Goal: Browse casually: Explore the website without a specific task or goal

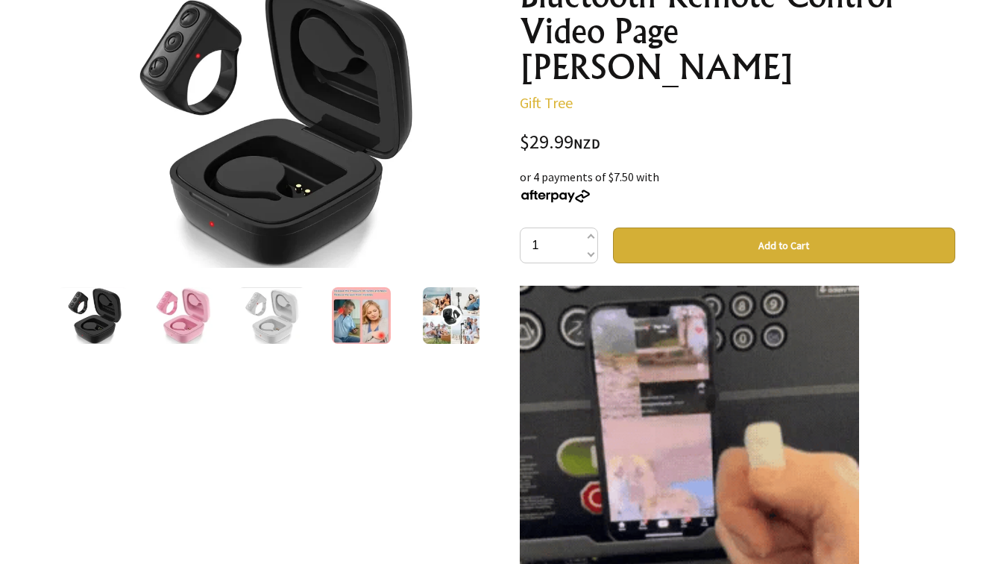
click at [183, 307] on img at bounding box center [182, 315] width 61 height 57
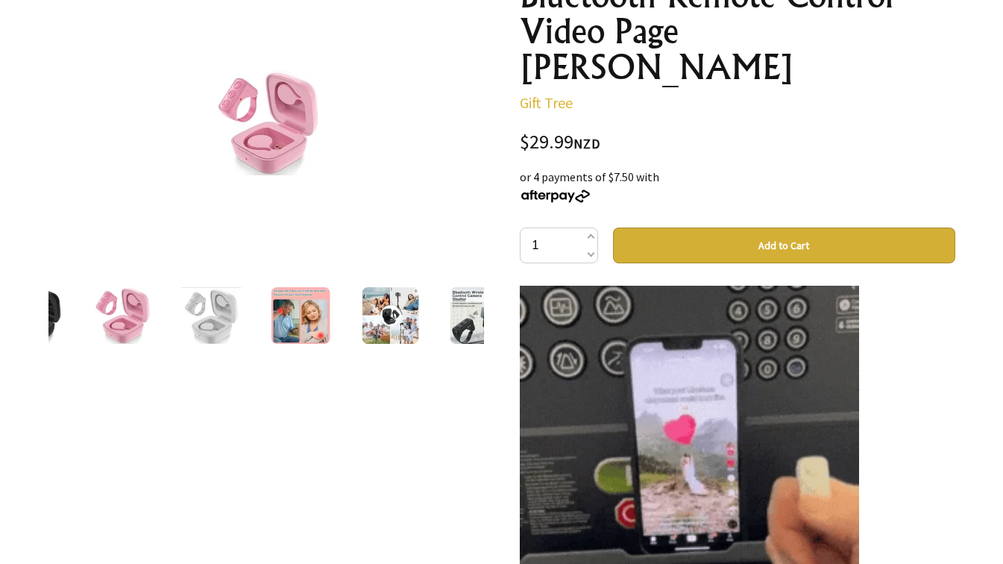
click at [265, 327] on div at bounding box center [300, 315] width 89 height 63
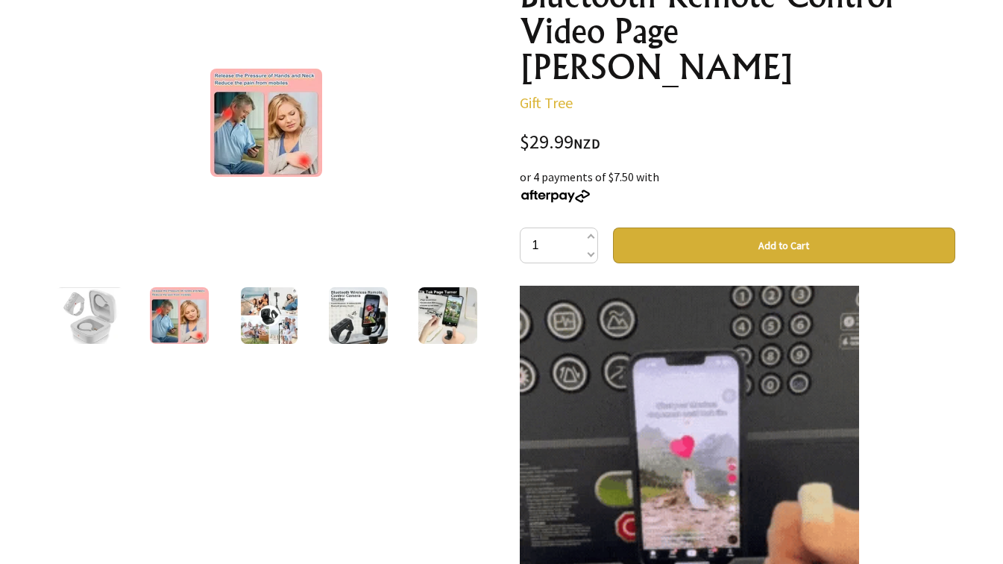
click at [351, 322] on img at bounding box center [358, 315] width 58 height 57
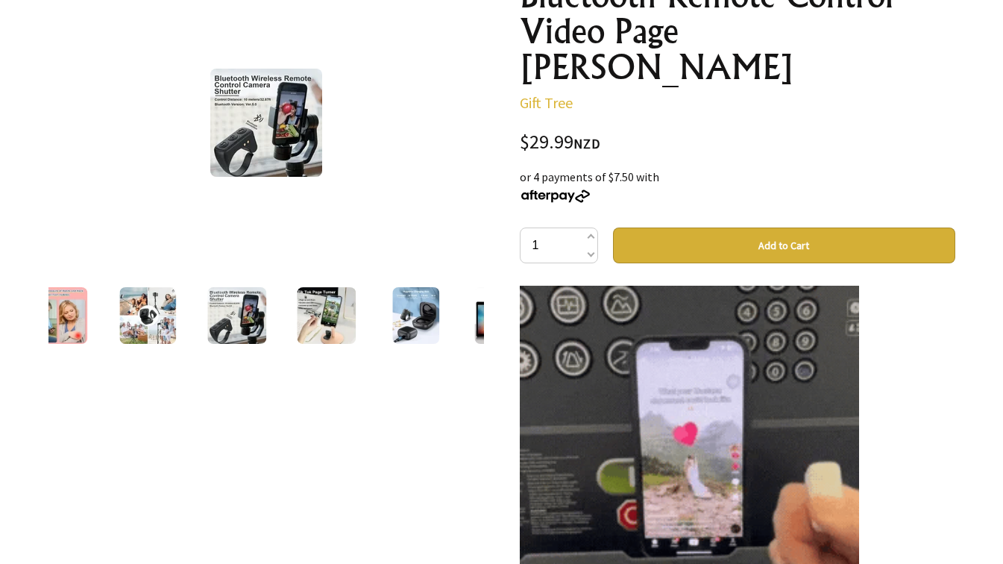
click at [351, 322] on img at bounding box center [327, 315] width 58 height 57
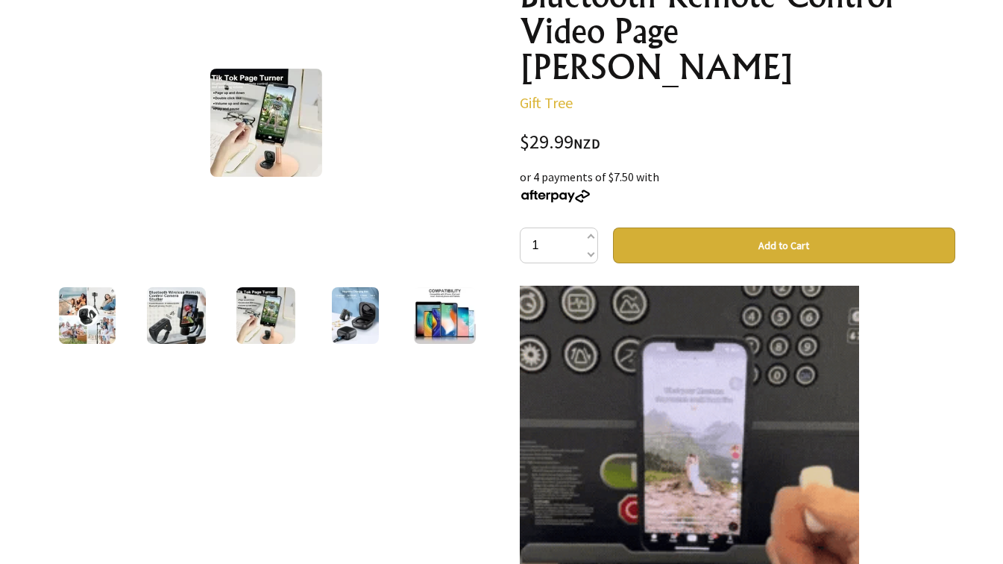
click at [351, 322] on img at bounding box center [355, 315] width 47 height 57
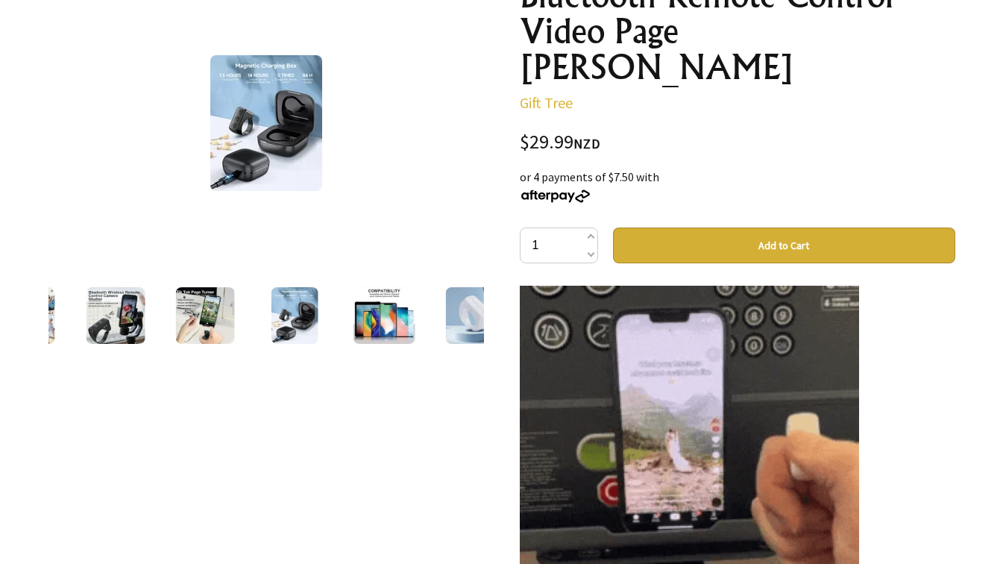
click at [351, 322] on div at bounding box center [383, 315] width 89 height 63
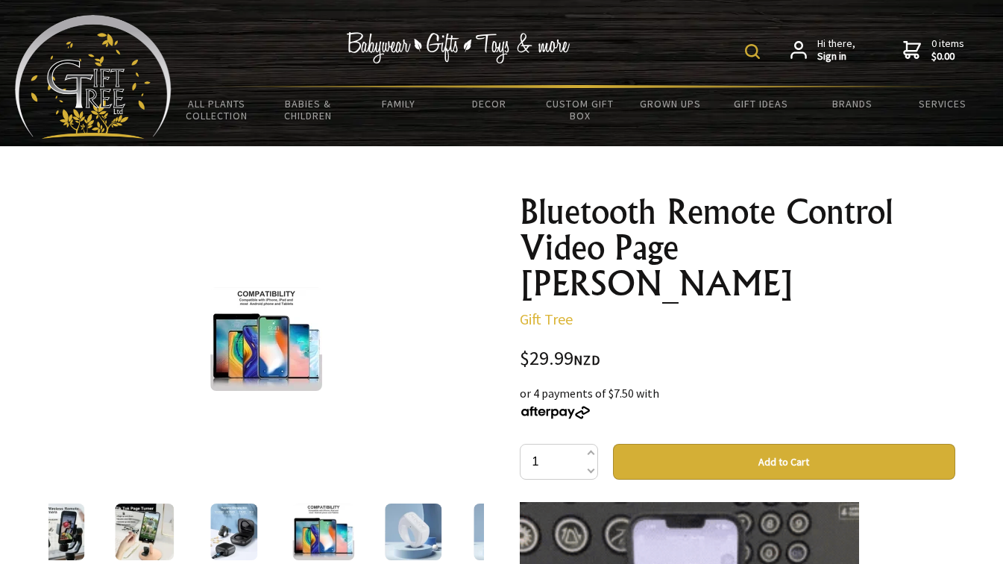
click at [271, 332] on img at bounding box center [266, 339] width 112 height 104
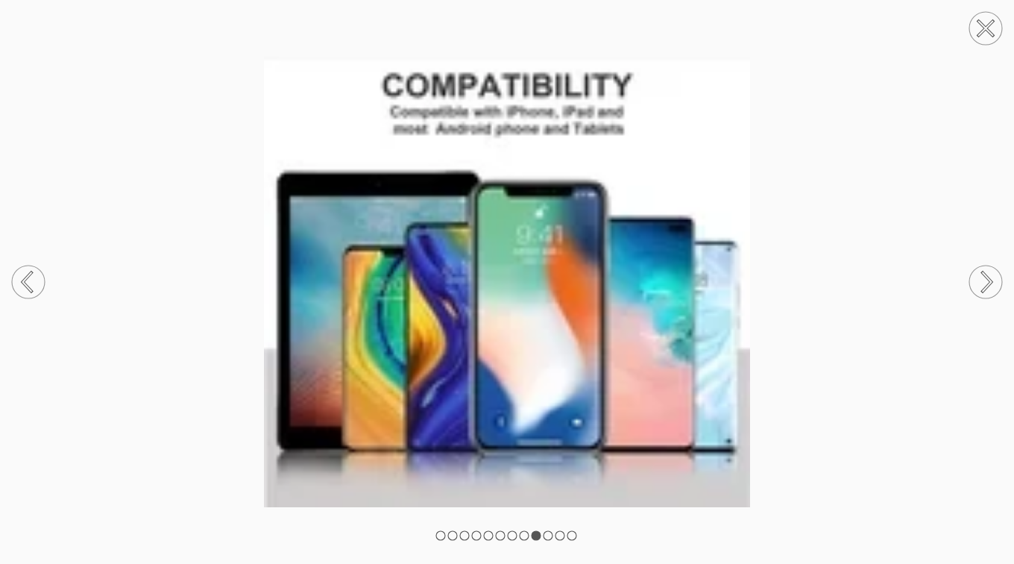
click at [979, 283] on circle at bounding box center [986, 282] width 33 height 33
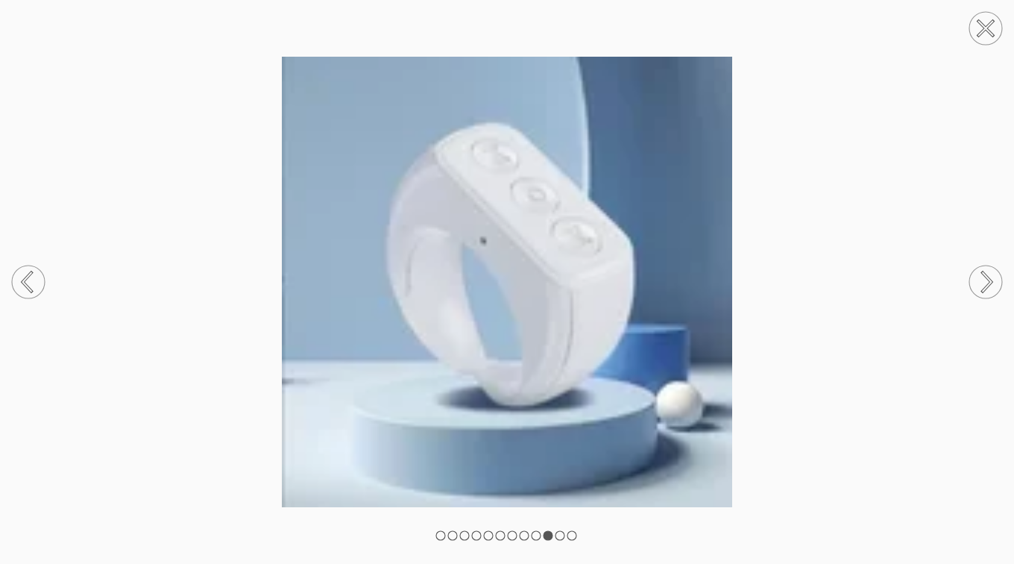
click at [979, 283] on circle at bounding box center [986, 282] width 33 height 33
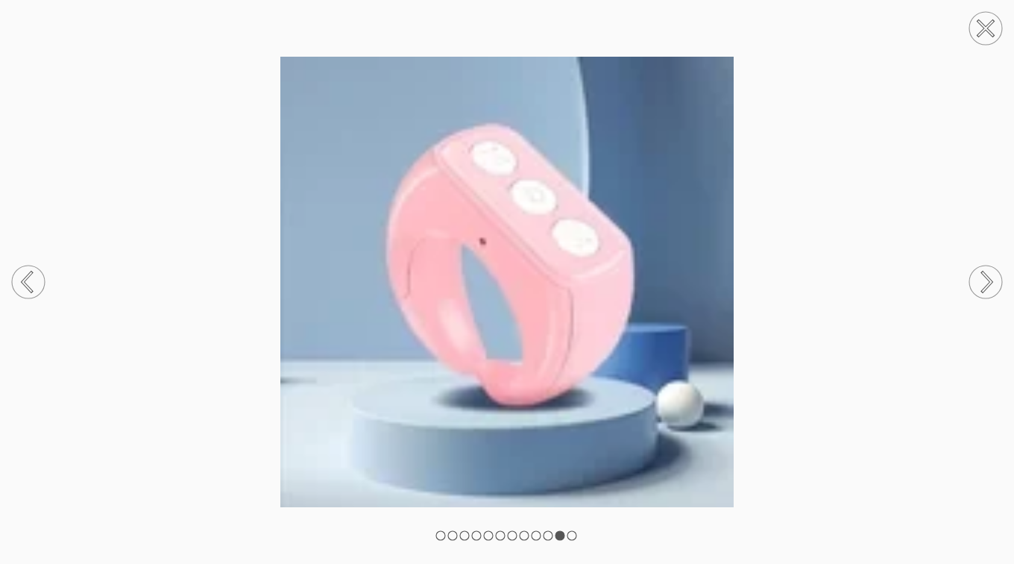
click at [979, 283] on circle at bounding box center [986, 282] width 33 height 33
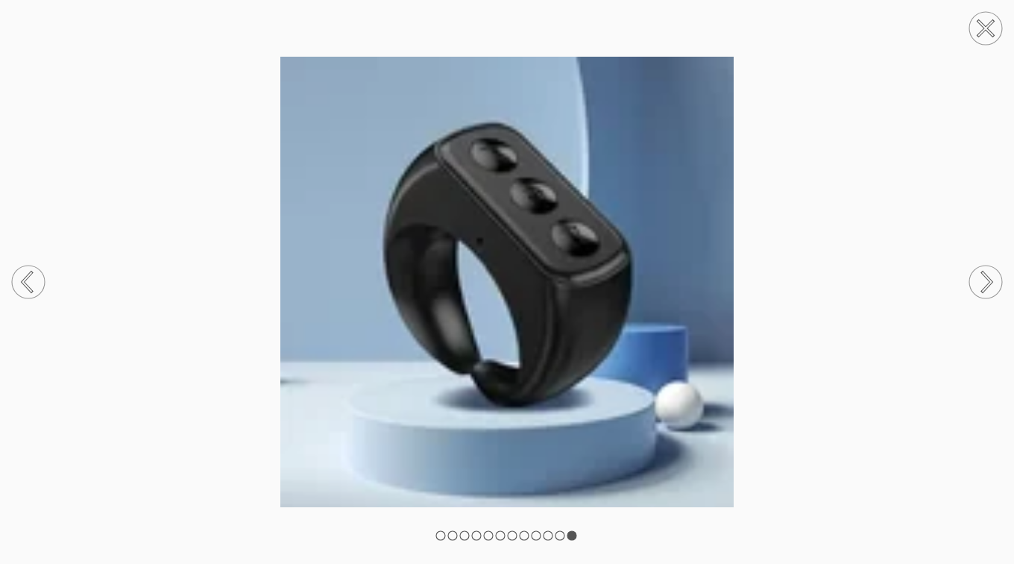
click at [979, 283] on circle at bounding box center [986, 282] width 33 height 33
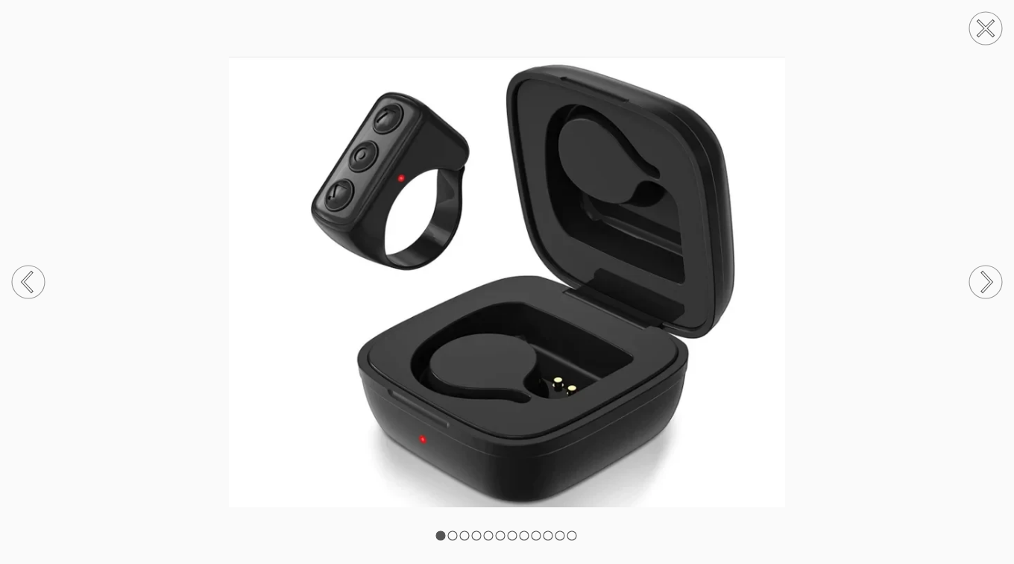
click at [979, 283] on circle at bounding box center [986, 282] width 33 height 33
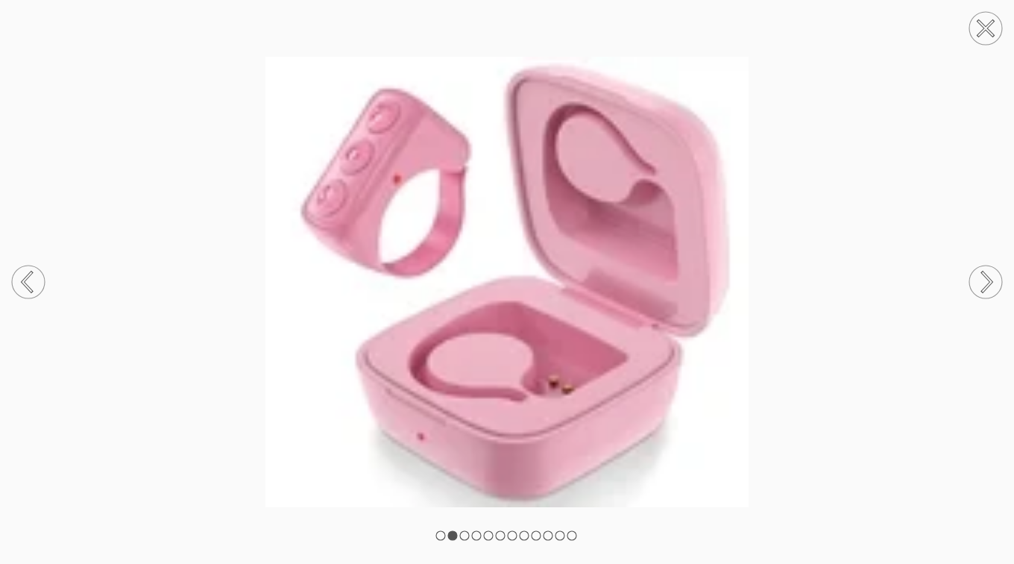
click at [979, 283] on circle at bounding box center [986, 282] width 33 height 33
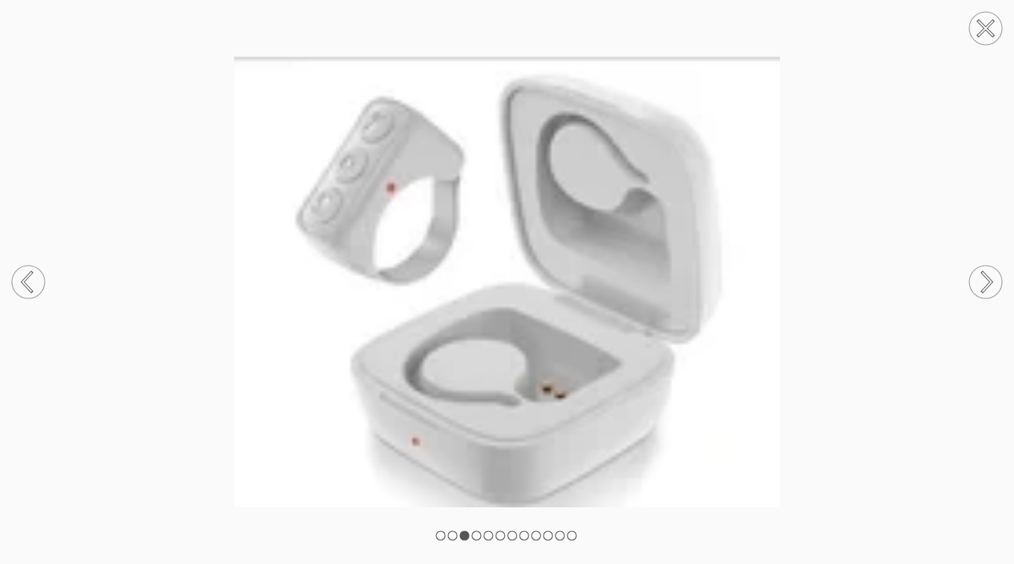
click at [979, 283] on circle at bounding box center [986, 282] width 33 height 33
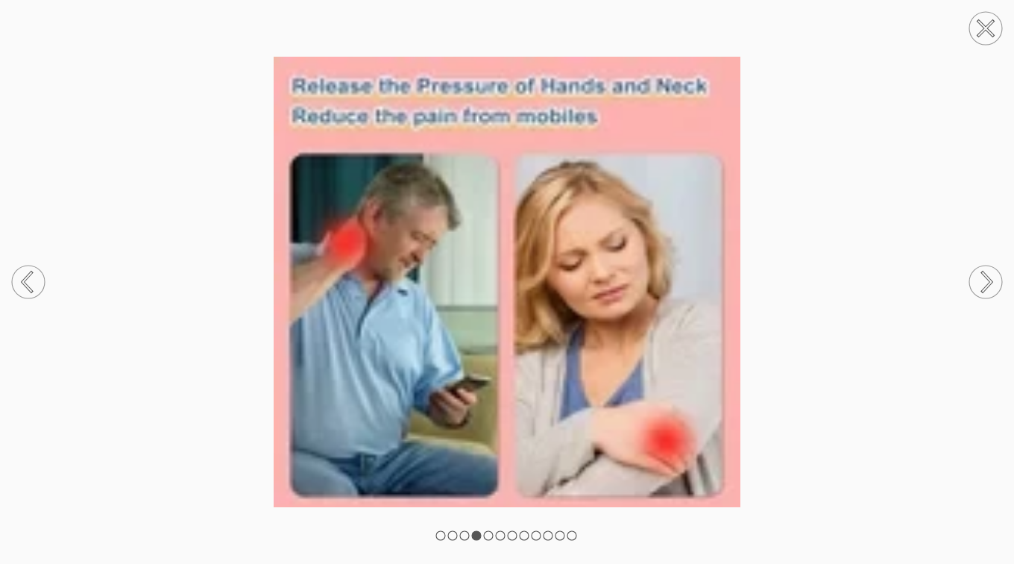
click at [979, 283] on circle at bounding box center [986, 282] width 33 height 33
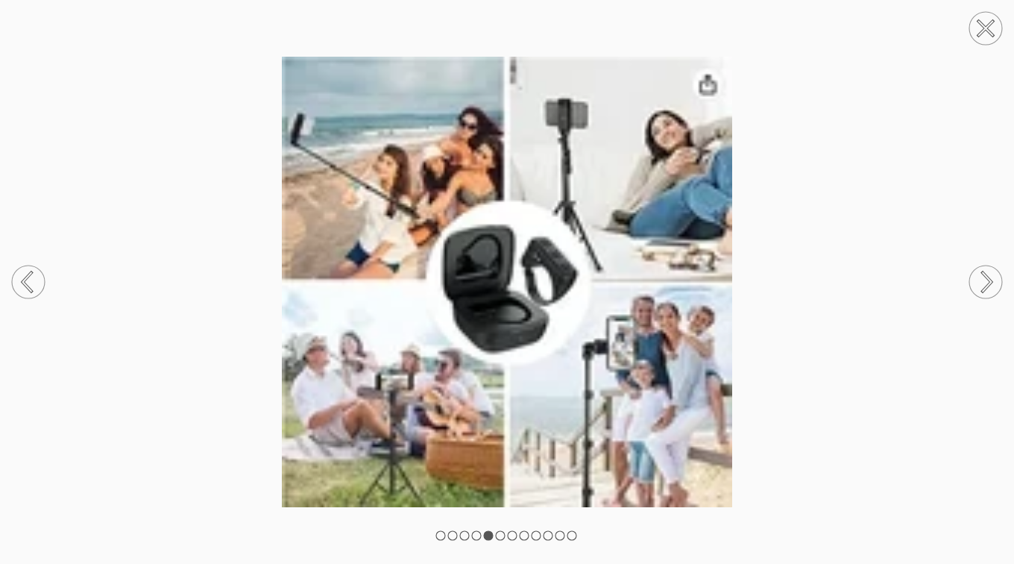
click at [979, 283] on circle at bounding box center [986, 282] width 33 height 33
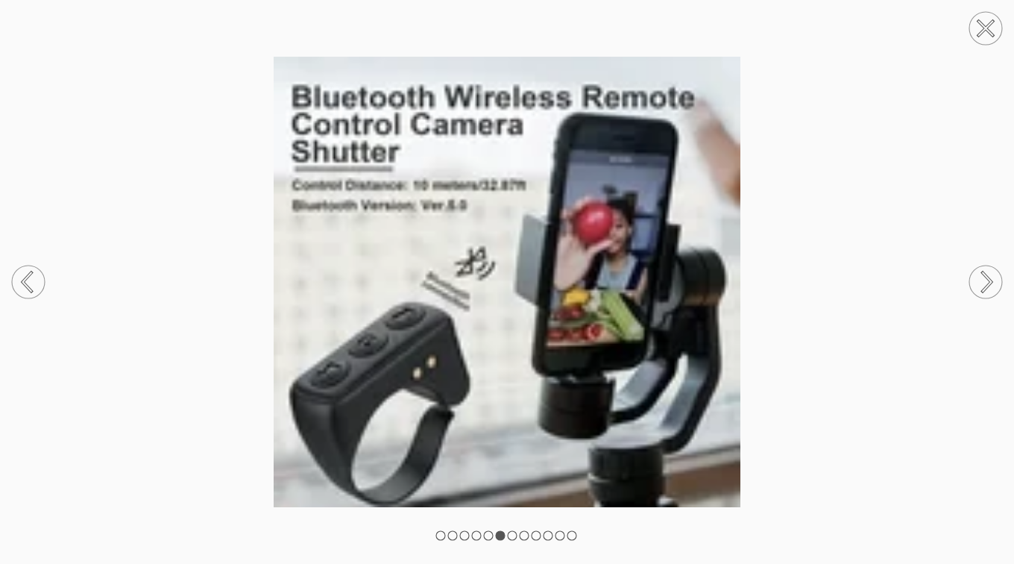
click at [979, 283] on circle at bounding box center [986, 282] width 33 height 33
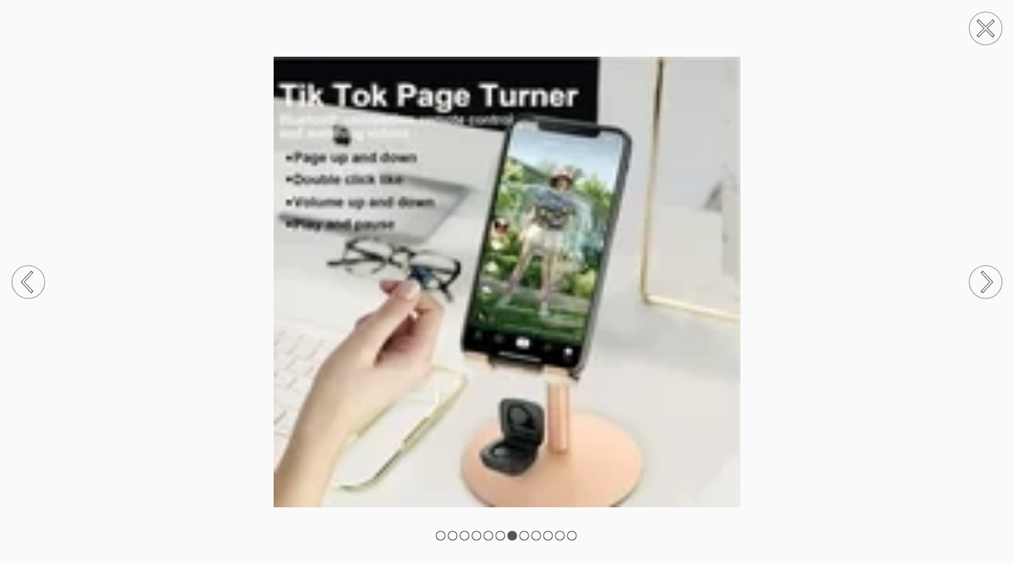
click at [979, 283] on circle at bounding box center [986, 282] width 33 height 33
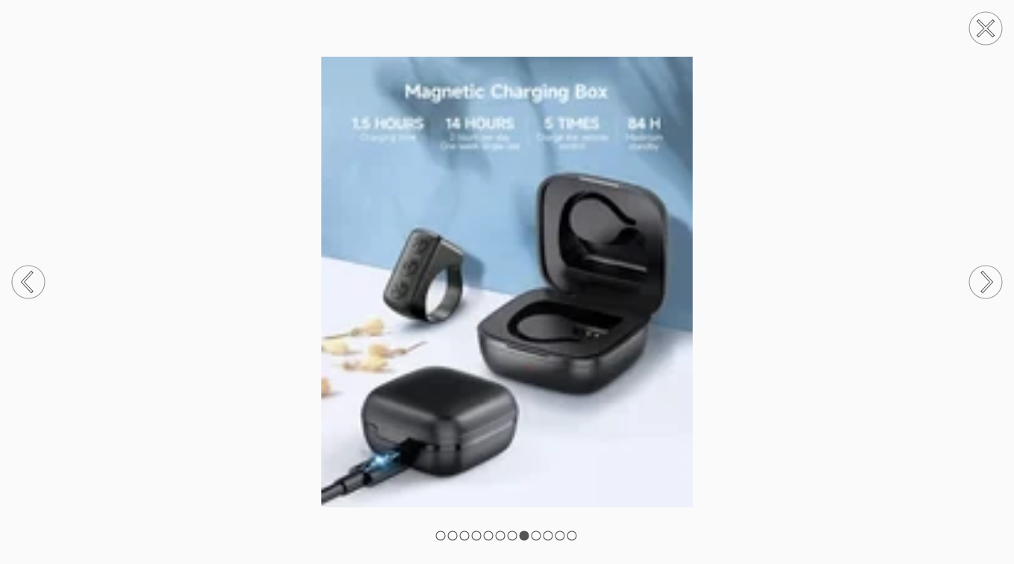
click at [979, 283] on circle at bounding box center [986, 282] width 33 height 33
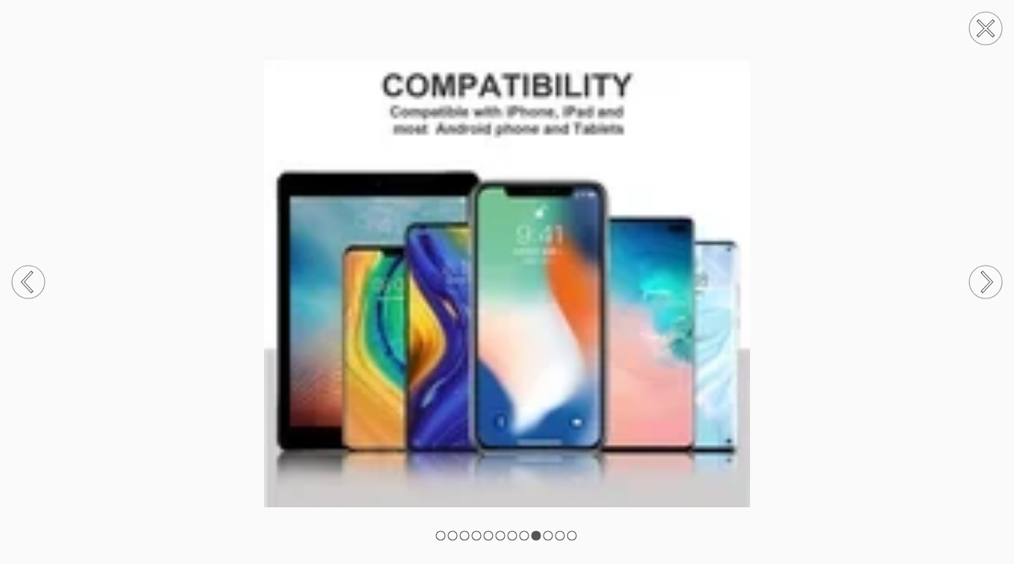
click at [979, 283] on circle at bounding box center [986, 282] width 33 height 33
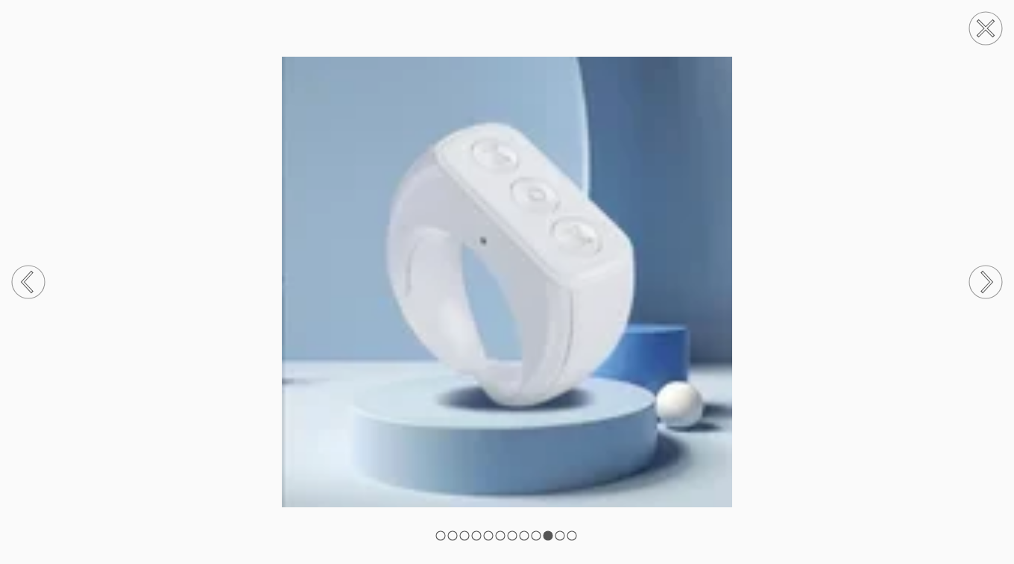
click at [990, 27] on circle at bounding box center [986, 28] width 33 height 33
